Goal: Task Accomplishment & Management: Manage account settings

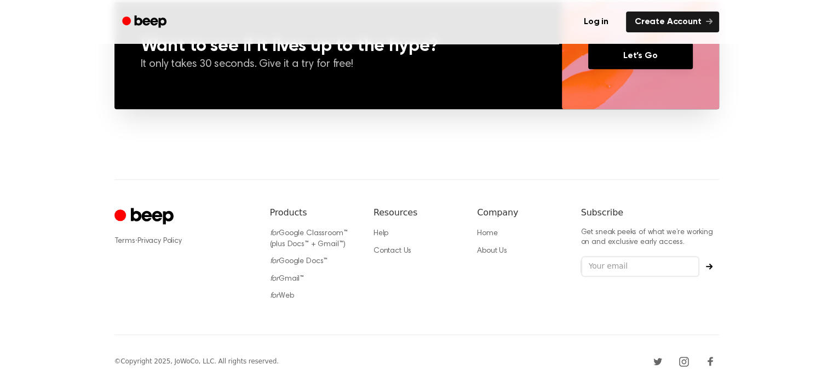
scroll to position [856, 0]
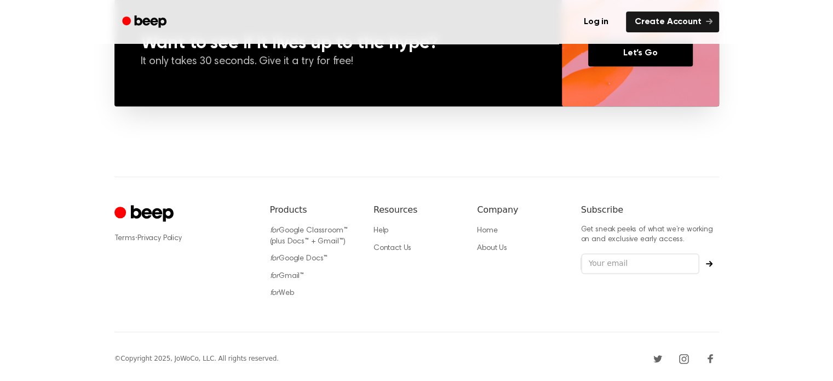
click at [153, 213] on icon "Cruip" at bounding box center [151, 213] width 43 height 16
click at [123, 211] on circle "Cruip" at bounding box center [121, 213] width 12 height 12
click at [139, 208] on icon "Cruip" at bounding box center [146, 213] width 62 height 21
click at [140, 19] on icon "Beep" at bounding box center [150, 21] width 32 height 12
click at [602, 21] on link "Log in" at bounding box center [596, 21] width 47 height 25
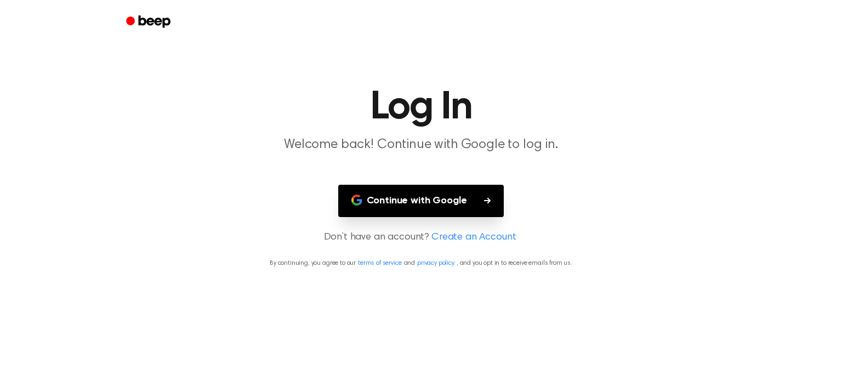
drag, startPoint x: 458, startPoint y: 201, endPoint x: 446, endPoint y: 201, distance: 11.5
click at [459, 201] on button "Continue with Google" at bounding box center [421, 201] width 166 height 32
click at [152, 25] on icon "Beep" at bounding box center [155, 21] width 32 height 12
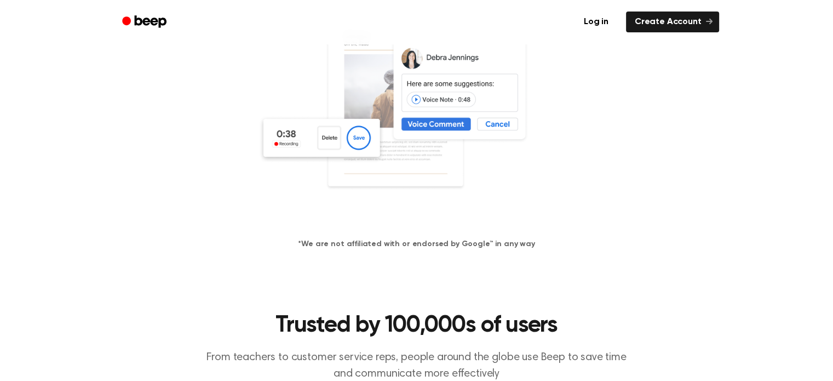
scroll to position [219, 0]
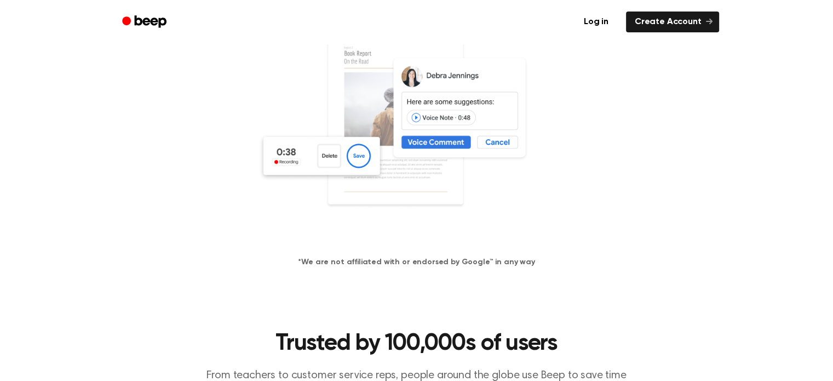
click at [333, 153] on img at bounding box center [417, 133] width 318 height 210
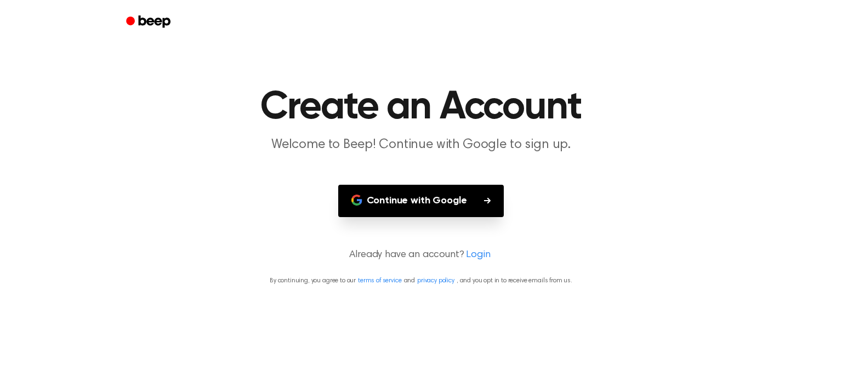
drag, startPoint x: 157, startPoint y: 104, endPoint x: 603, endPoint y: 322, distance: 495.7
click at [603, 324] on main "Create an Account Welcome to Beep! Continue with Google to sign up. Continue wi…" at bounding box center [421, 190] width 842 height 381
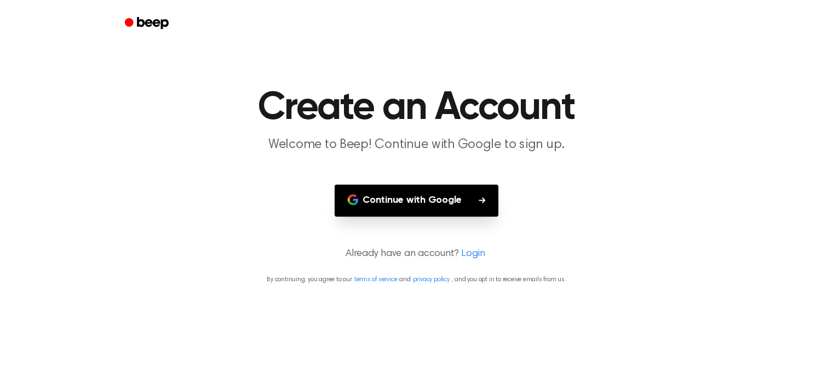
scroll to position [219, 0]
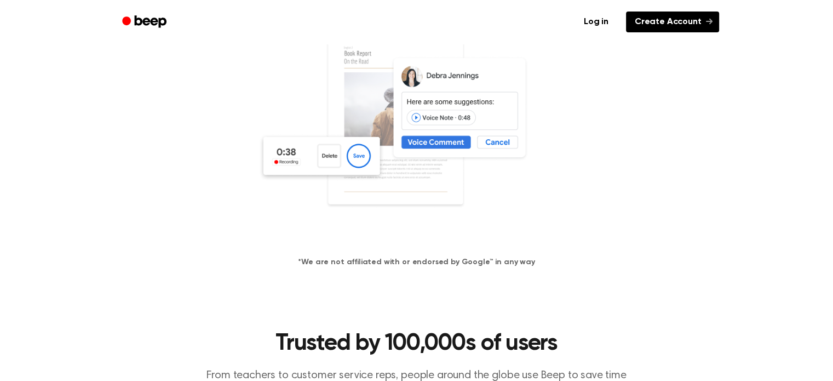
click at [664, 17] on link "Create Account" at bounding box center [672, 22] width 93 height 21
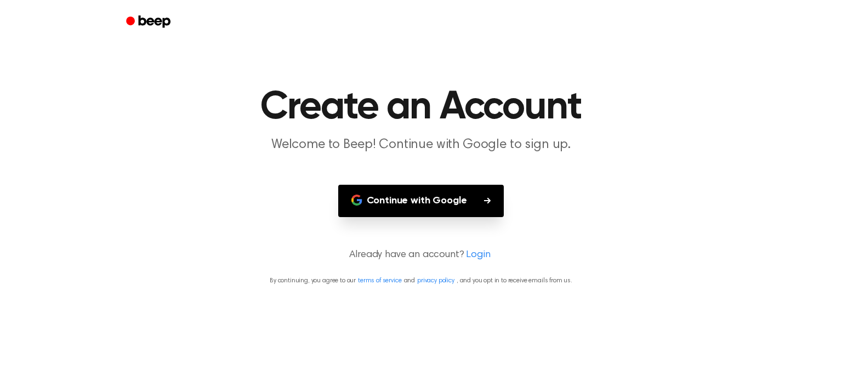
click at [476, 256] on link "Login" at bounding box center [478, 255] width 24 height 15
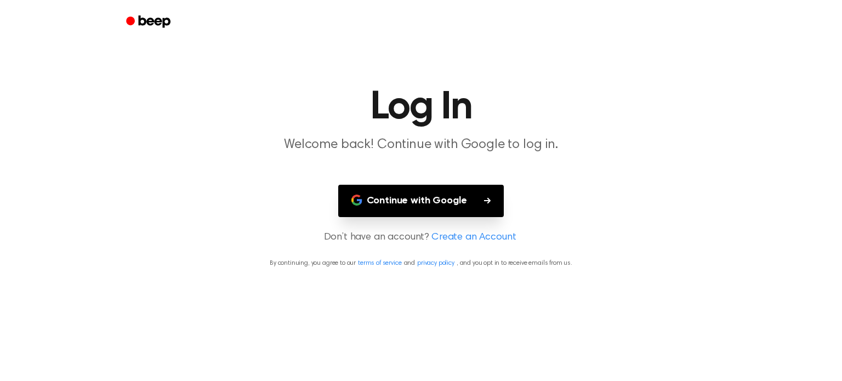
click at [430, 261] on link "privacy policy" at bounding box center [435, 263] width 37 height 7
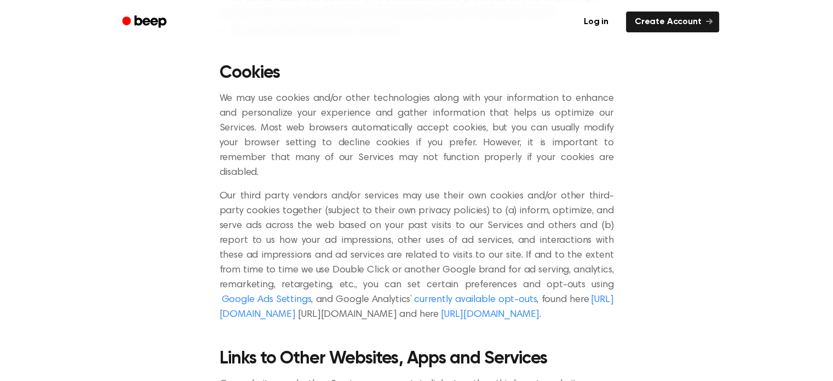
scroll to position [657, 0]
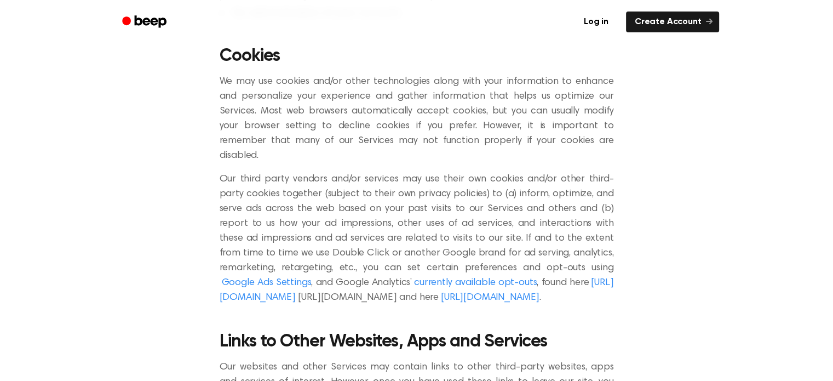
click at [526, 278] on link "[URL][DOMAIN_NAME]" at bounding box center [417, 290] width 394 height 25
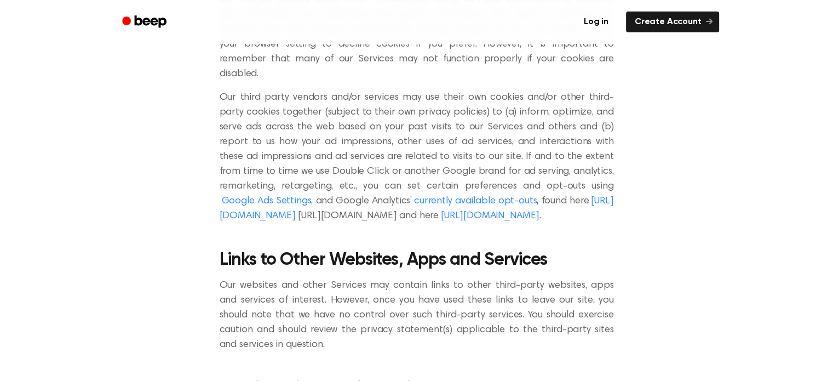
scroll to position [767, 0]
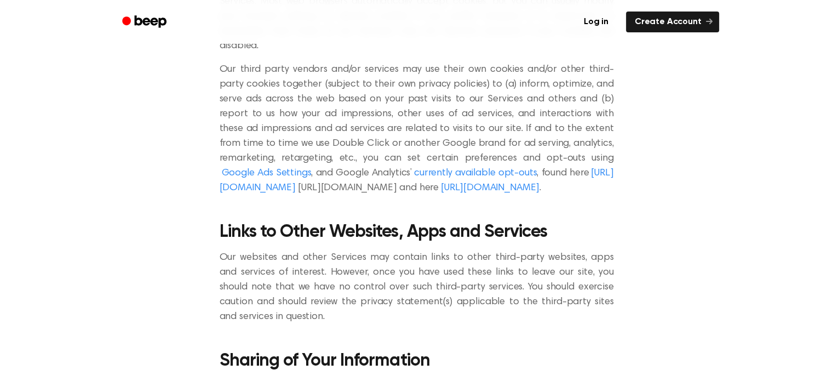
click at [506, 183] on link "[URL][DOMAIN_NAME]" at bounding box center [490, 188] width 99 height 10
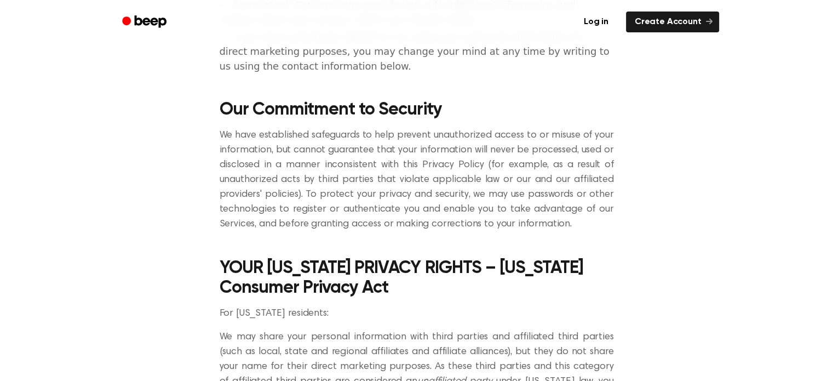
scroll to position [2411, 0]
